Goal: Task Accomplishment & Management: Manage account settings

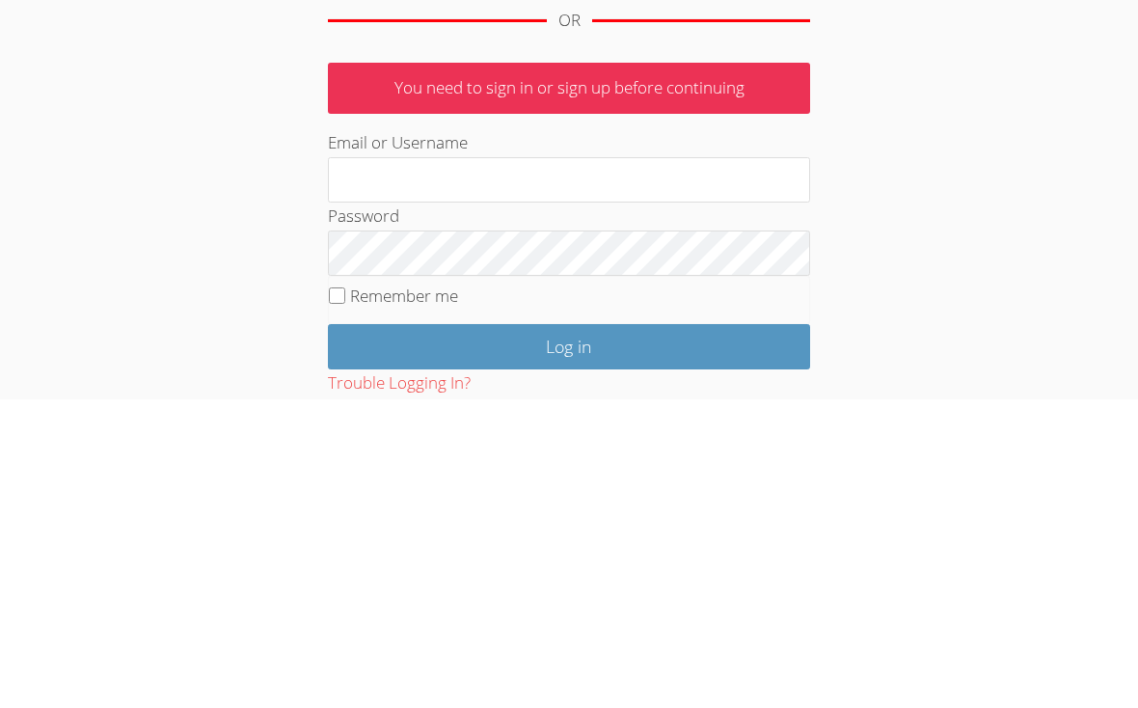
scroll to position [122, 0]
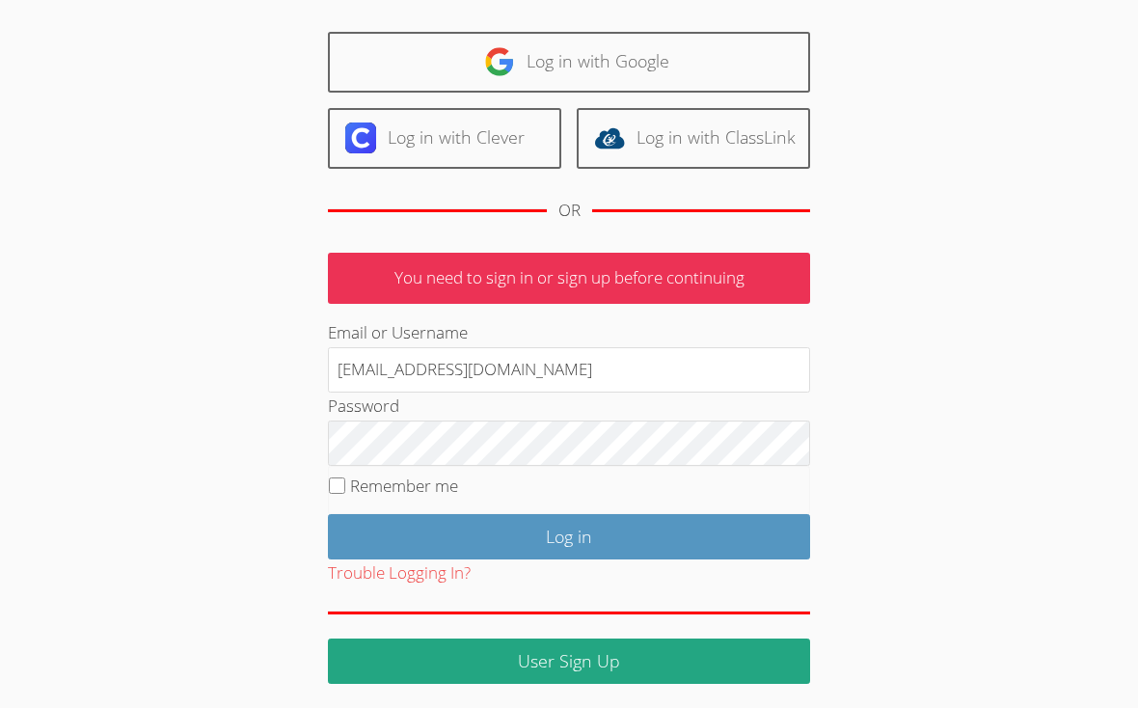
type input "klashe89@gmail.com"
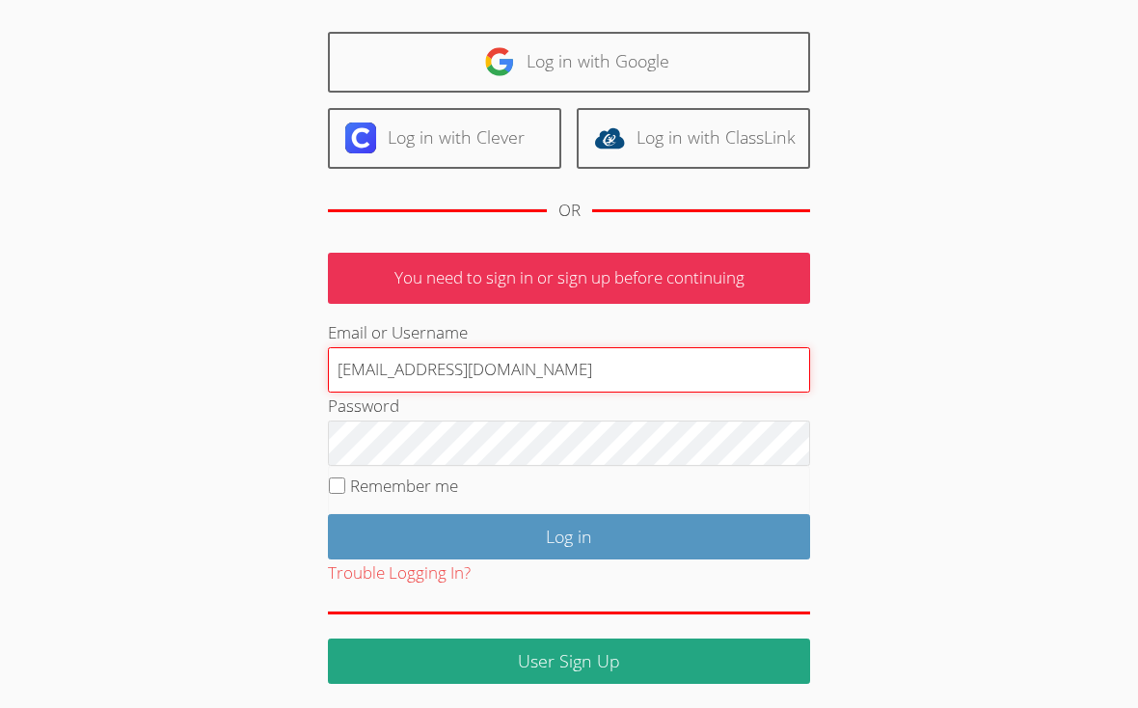
click at [569, 532] on input "Log in" at bounding box center [569, 536] width 482 height 45
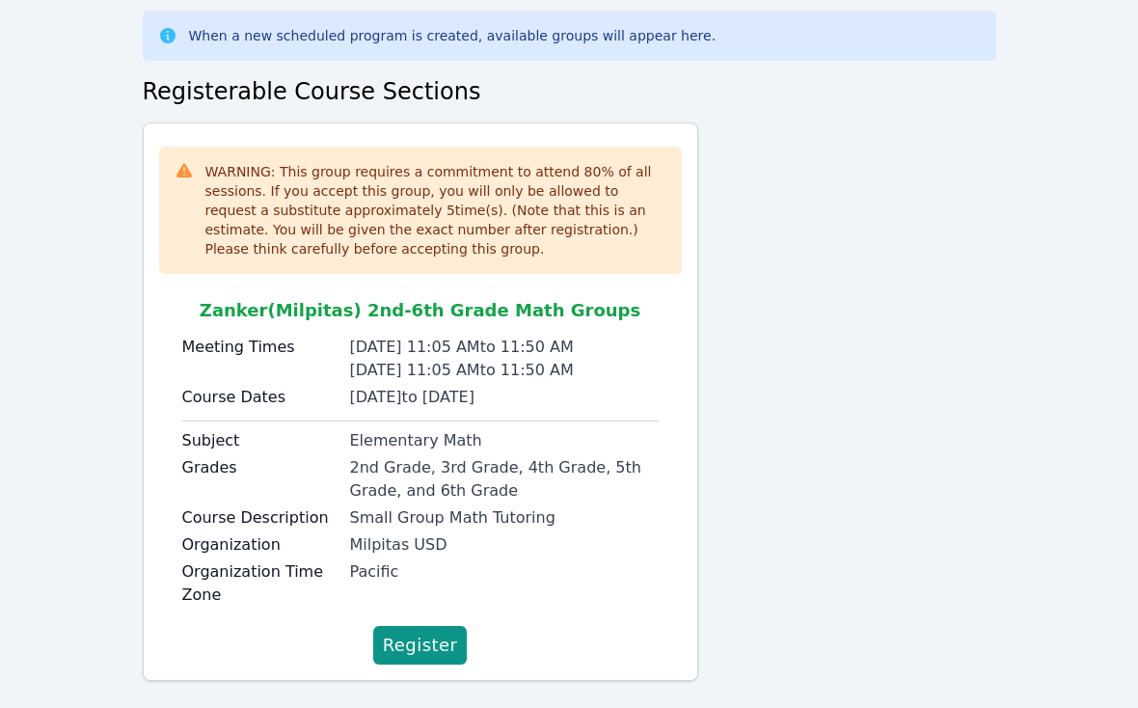
scroll to position [93, 0]
click at [404, 642] on span "Register" at bounding box center [420, 646] width 75 height 27
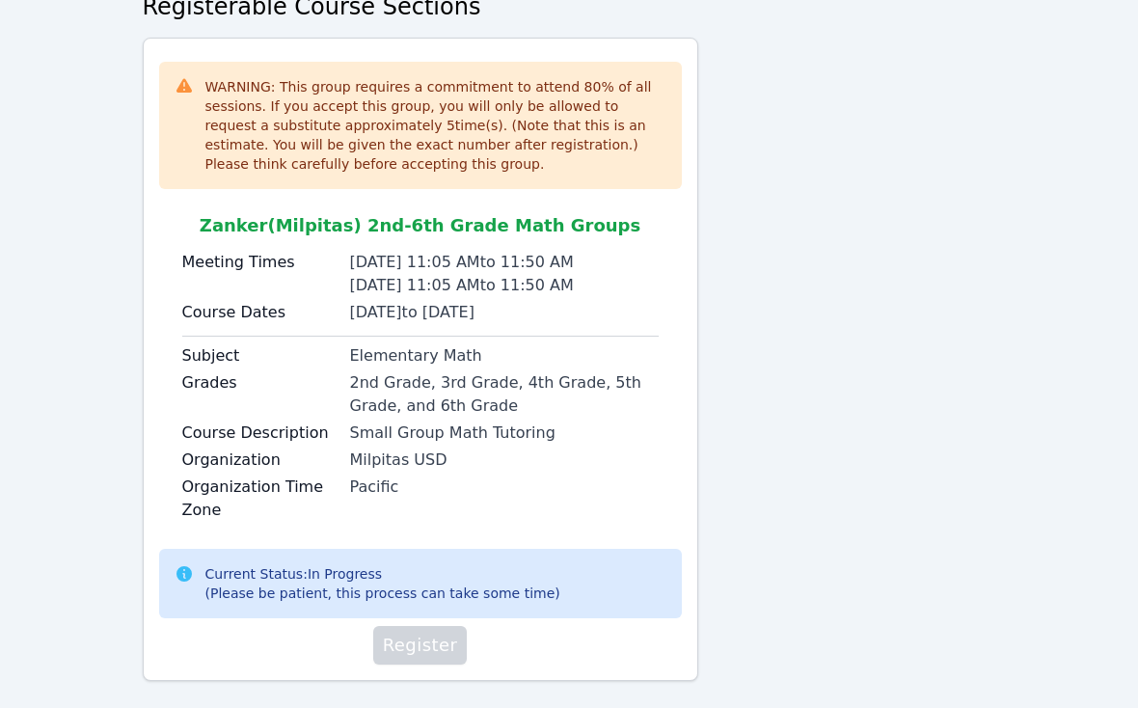
scroll to position [177, 0]
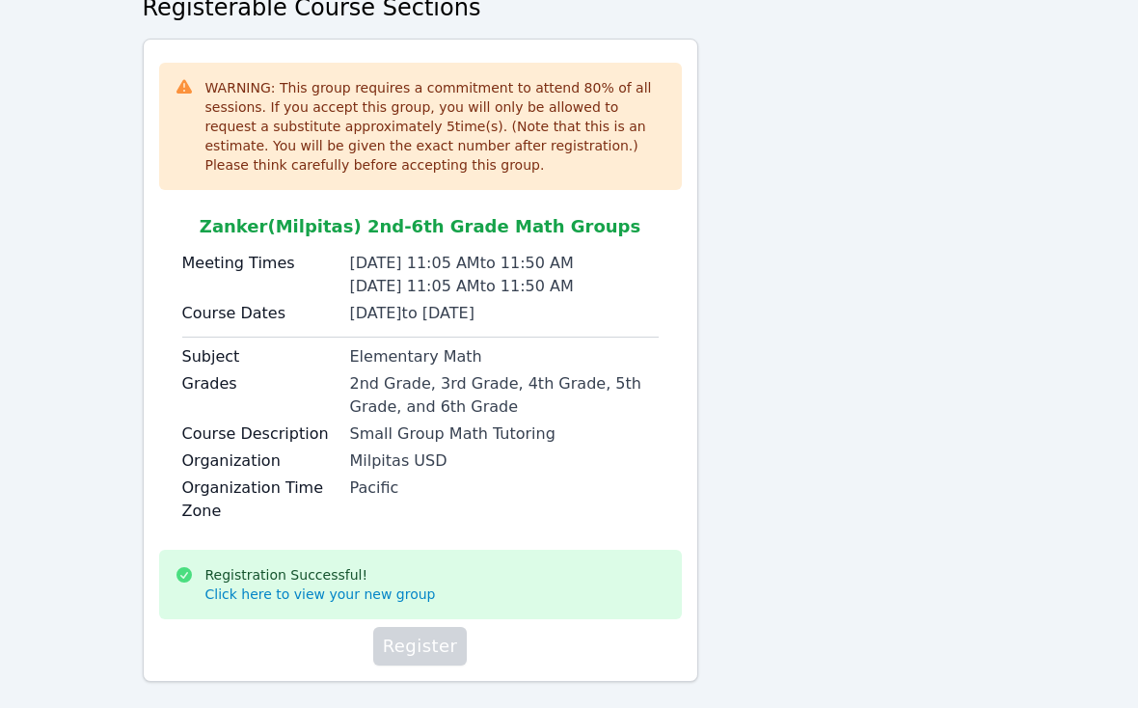
click at [251, 594] on link "Click here to view your new group" at bounding box center [320, 593] width 230 height 19
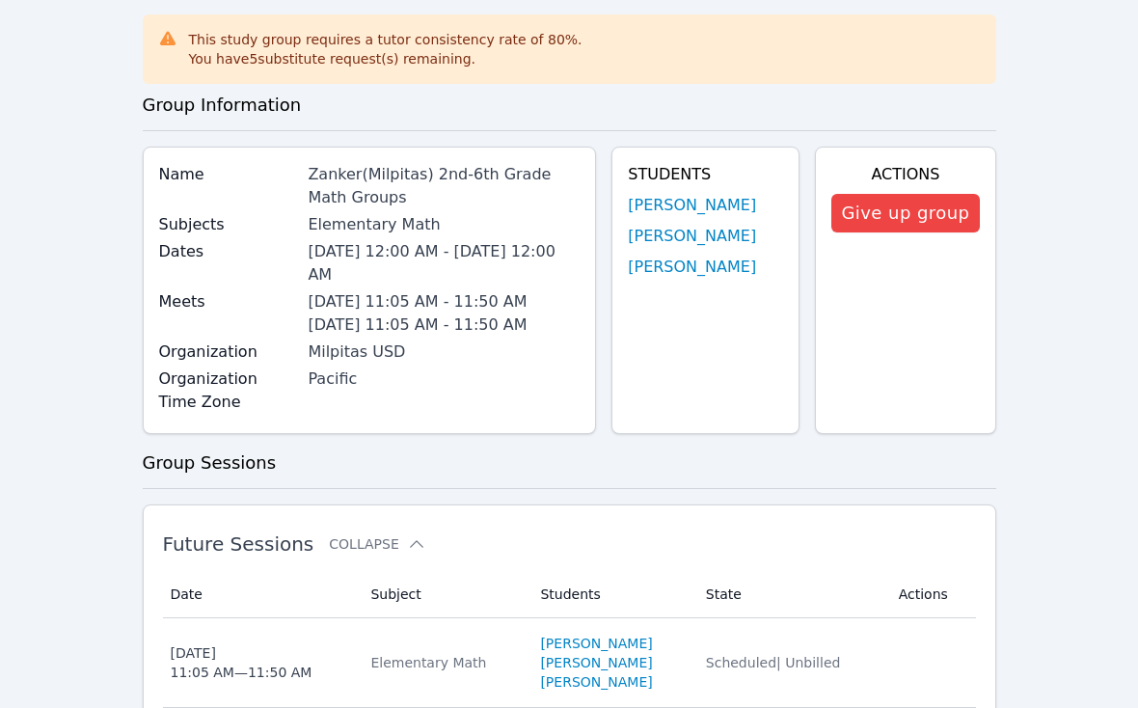
scroll to position [99, 0]
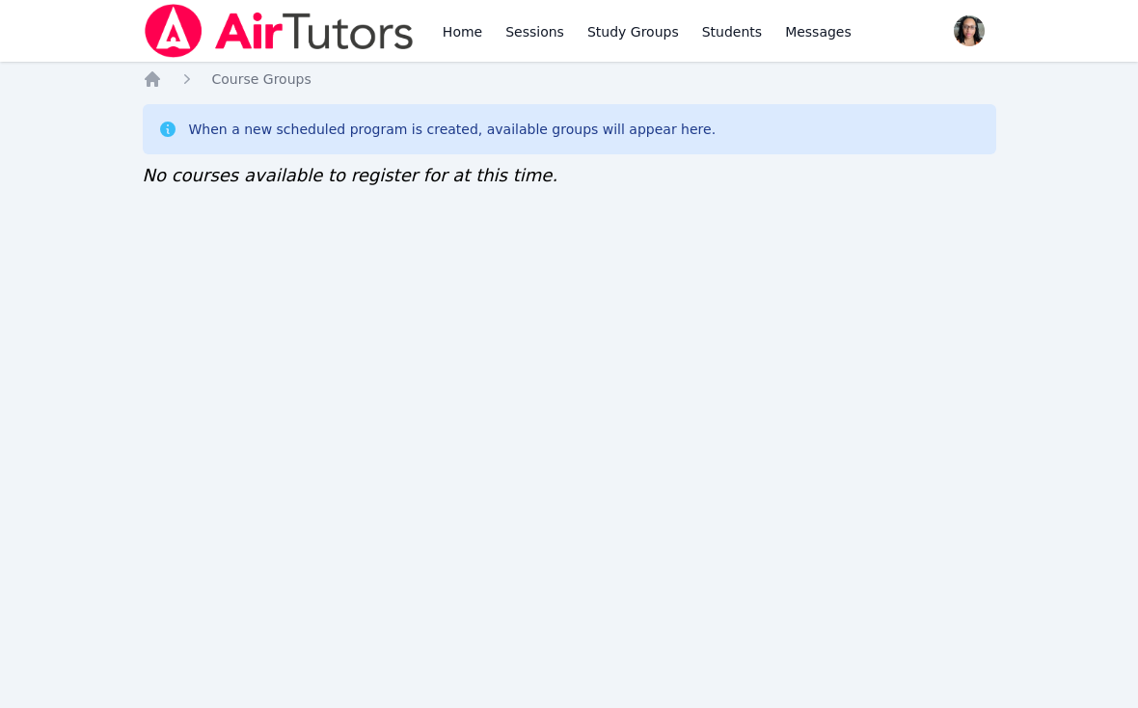
click at [457, 39] on link "Home" at bounding box center [462, 31] width 47 height 62
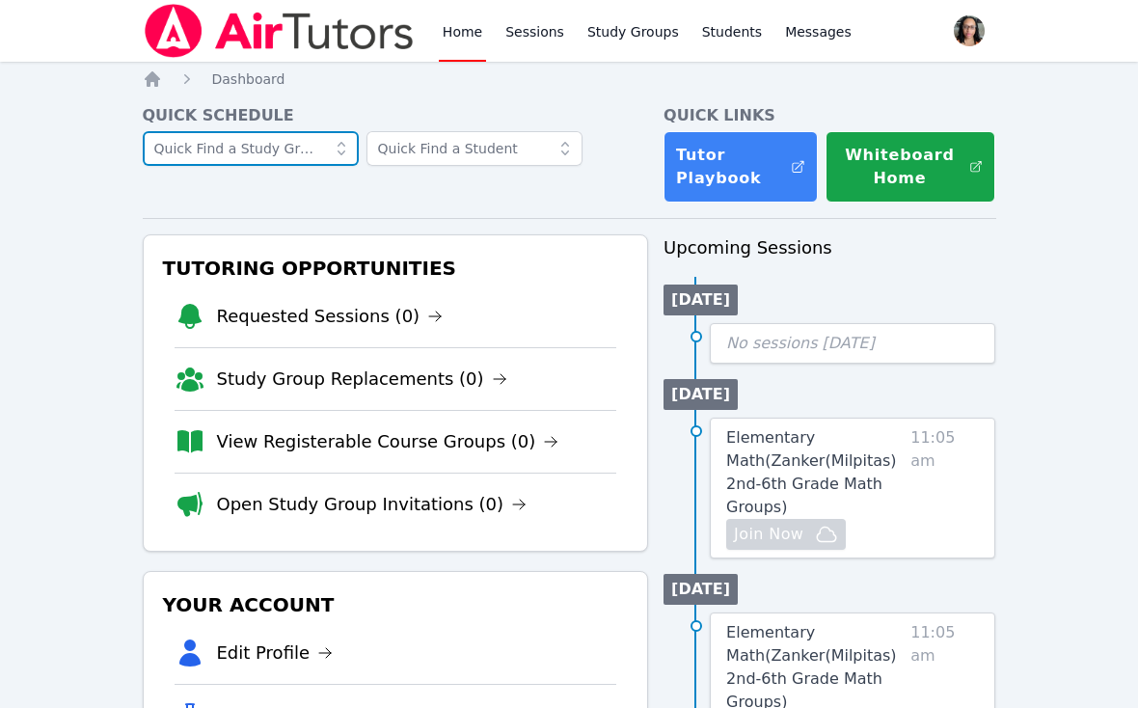
click at [181, 148] on input "text" at bounding box center [251, 148] width 216 height 35
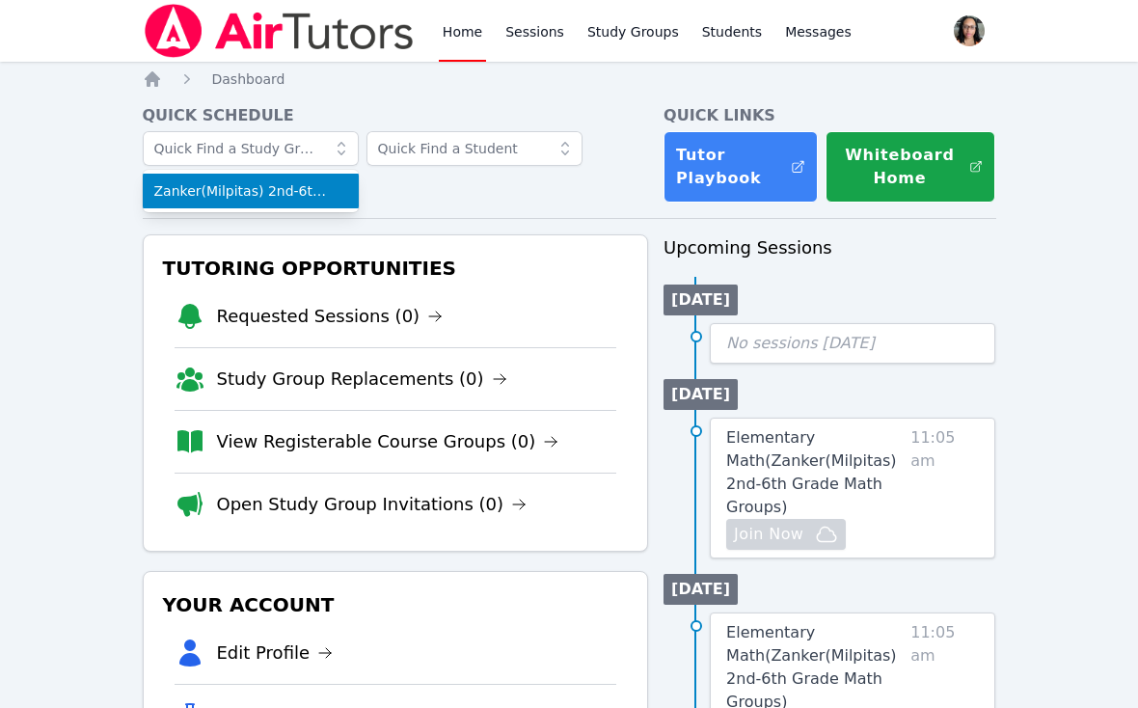
click at [174, 193] on span "Zanker(Milpitas) 2nd-6th Grade Math Groups" at bounding box center [250, 190] width 193 height 19
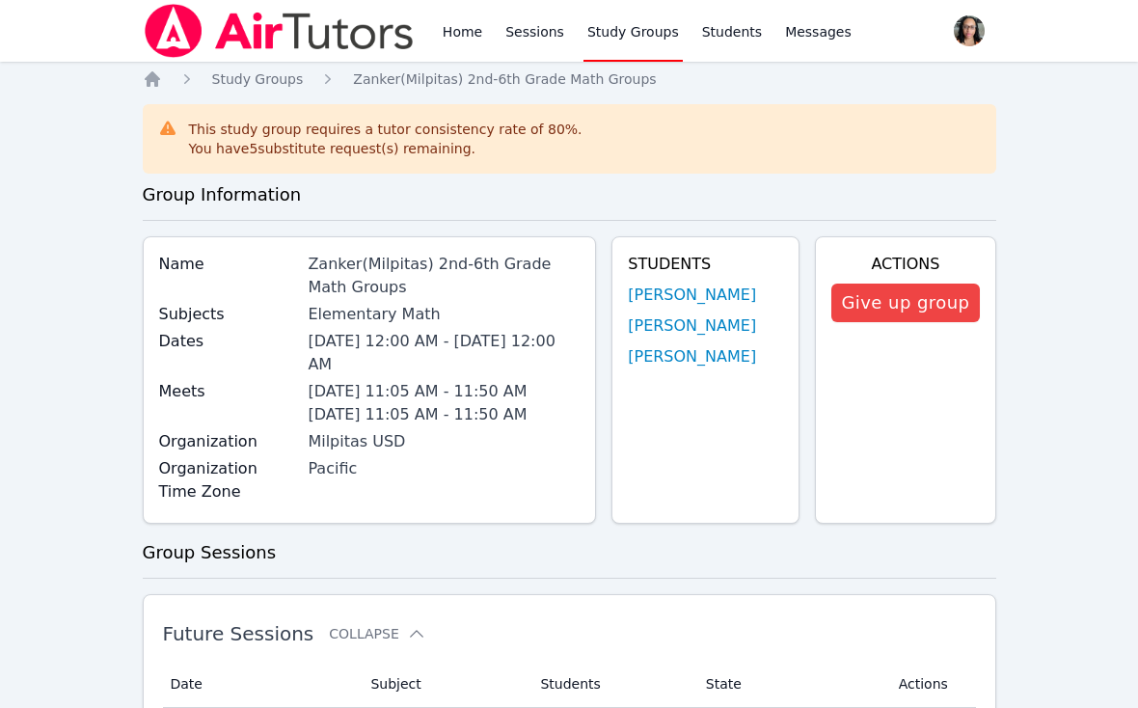
click at [446, 40] on link "Home" at bounding box center [462, 31] width 47 height 62
